Goal: Navigation & Orientation: Find specific page/section

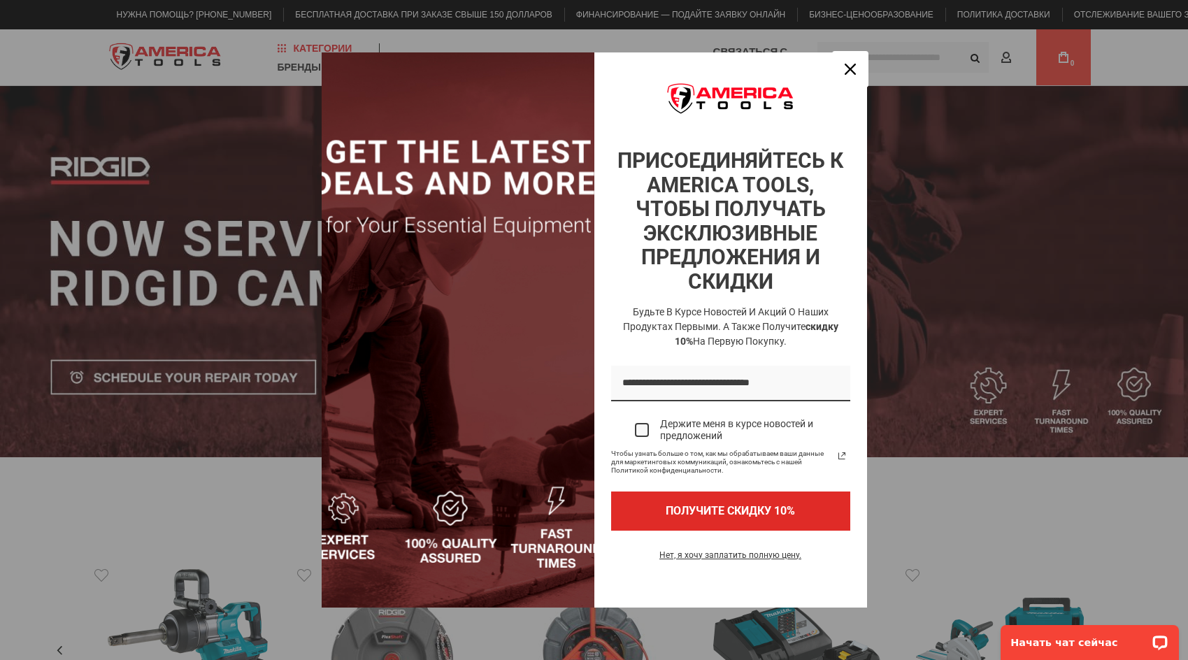
click at [846, 75] on div "Закрывать" at bounding box center [850, 69] width 22 height 22
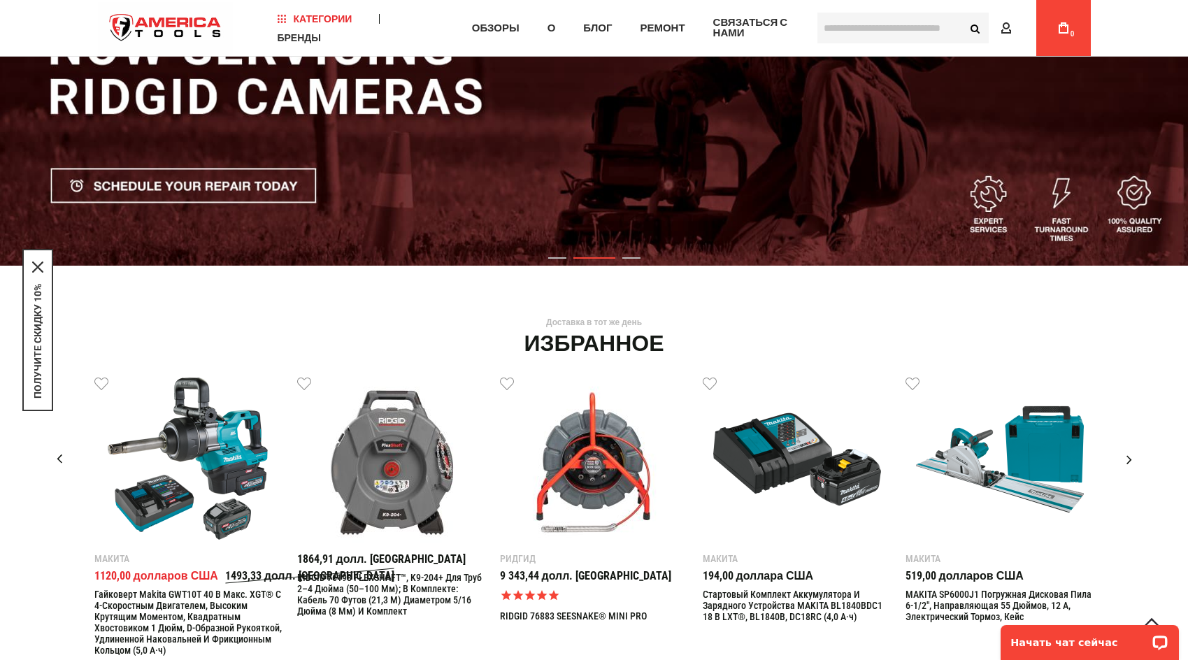
scroll to position [184, 0]
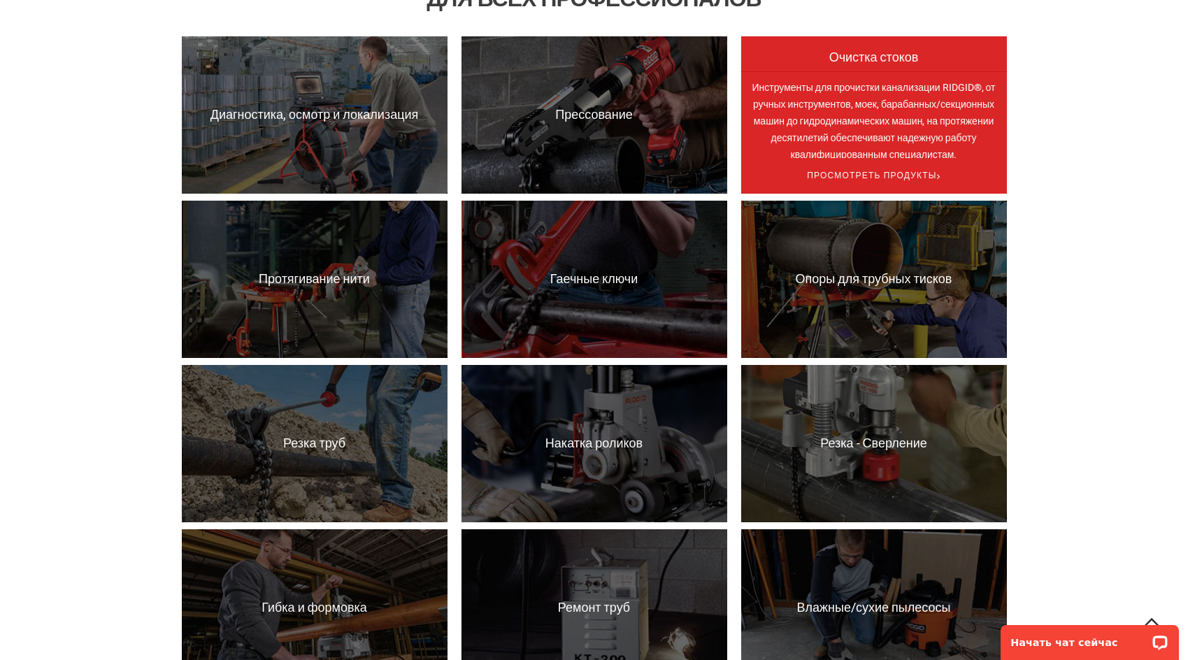
scroll to position [1061, 0]
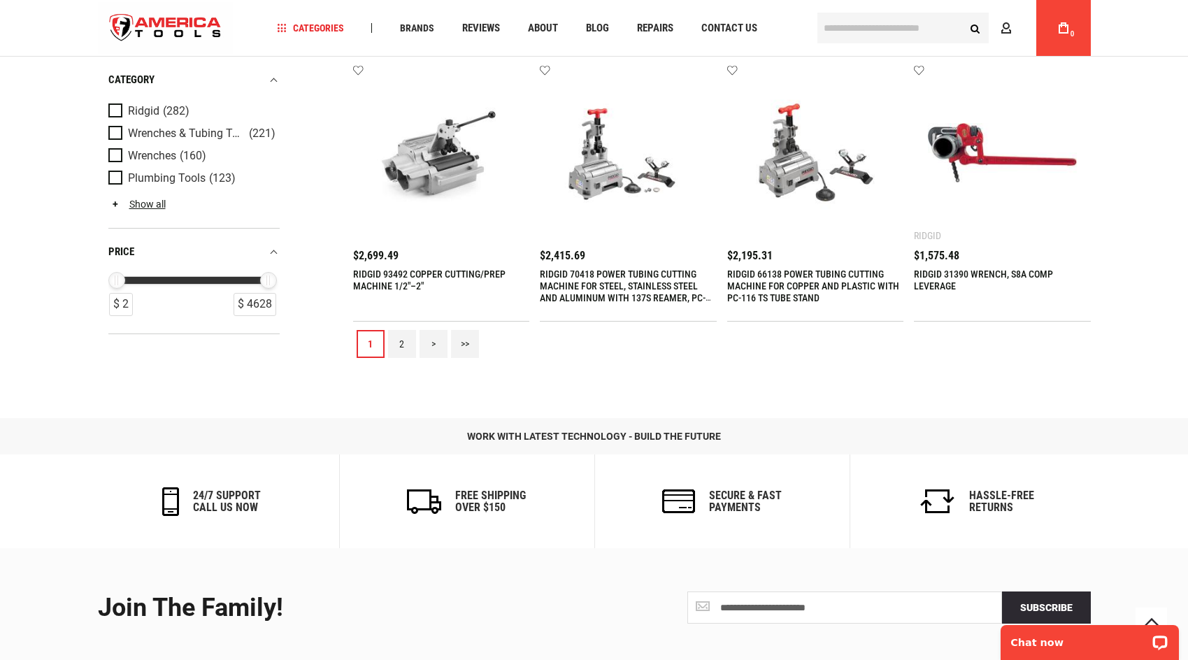
scroll to position [1623, 0]
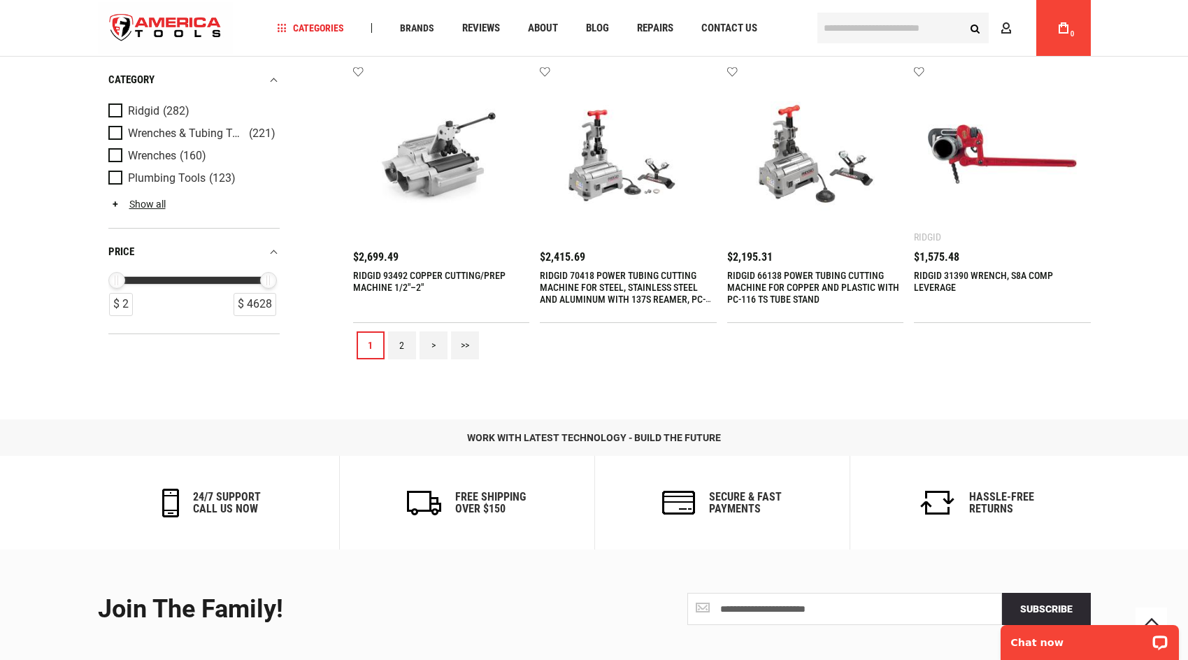
click at [433, 340] on link ">" at bounding box center [433, 345] width 28 height 28
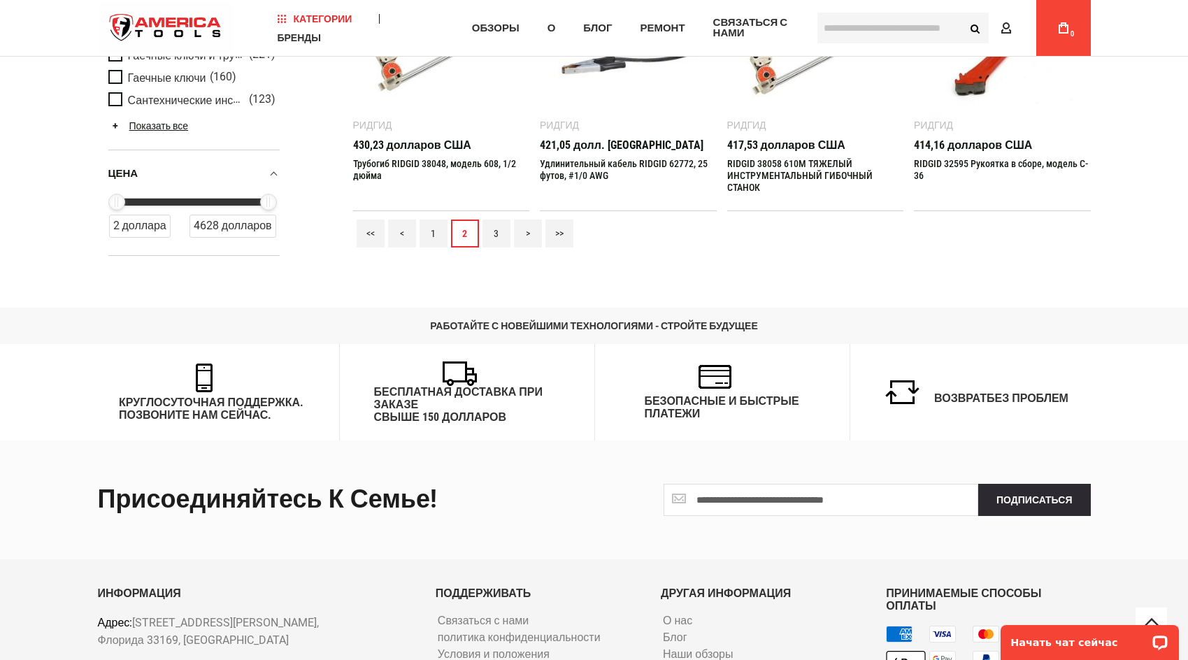
scroll to position [1752, 0]
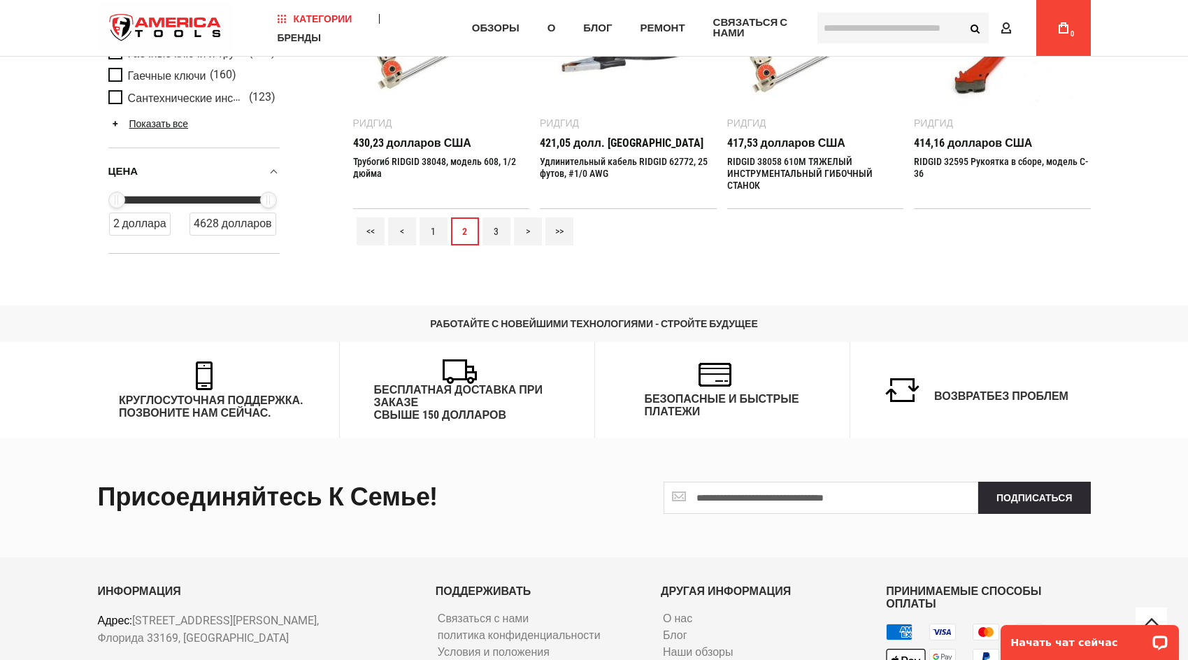
click at [526, 233] on font ">" at bounding box center [528, 231] width 4 height 11
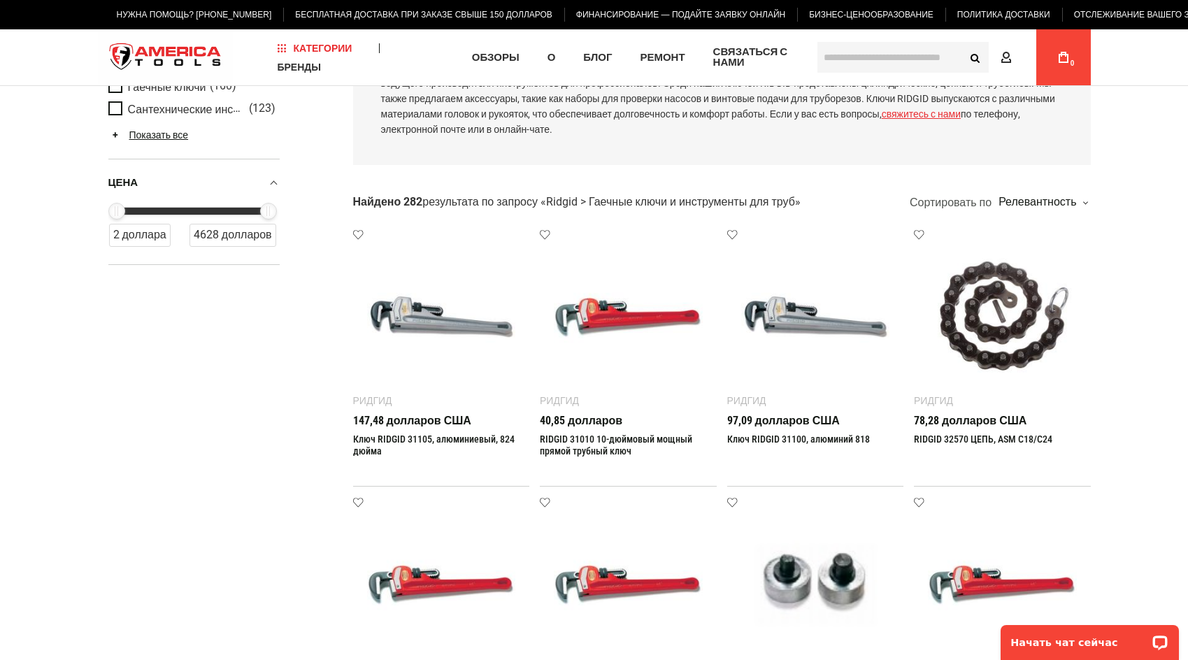
scroll to position [0, 0]
